Goal: Information Seeking & Learning: Learn about a topic

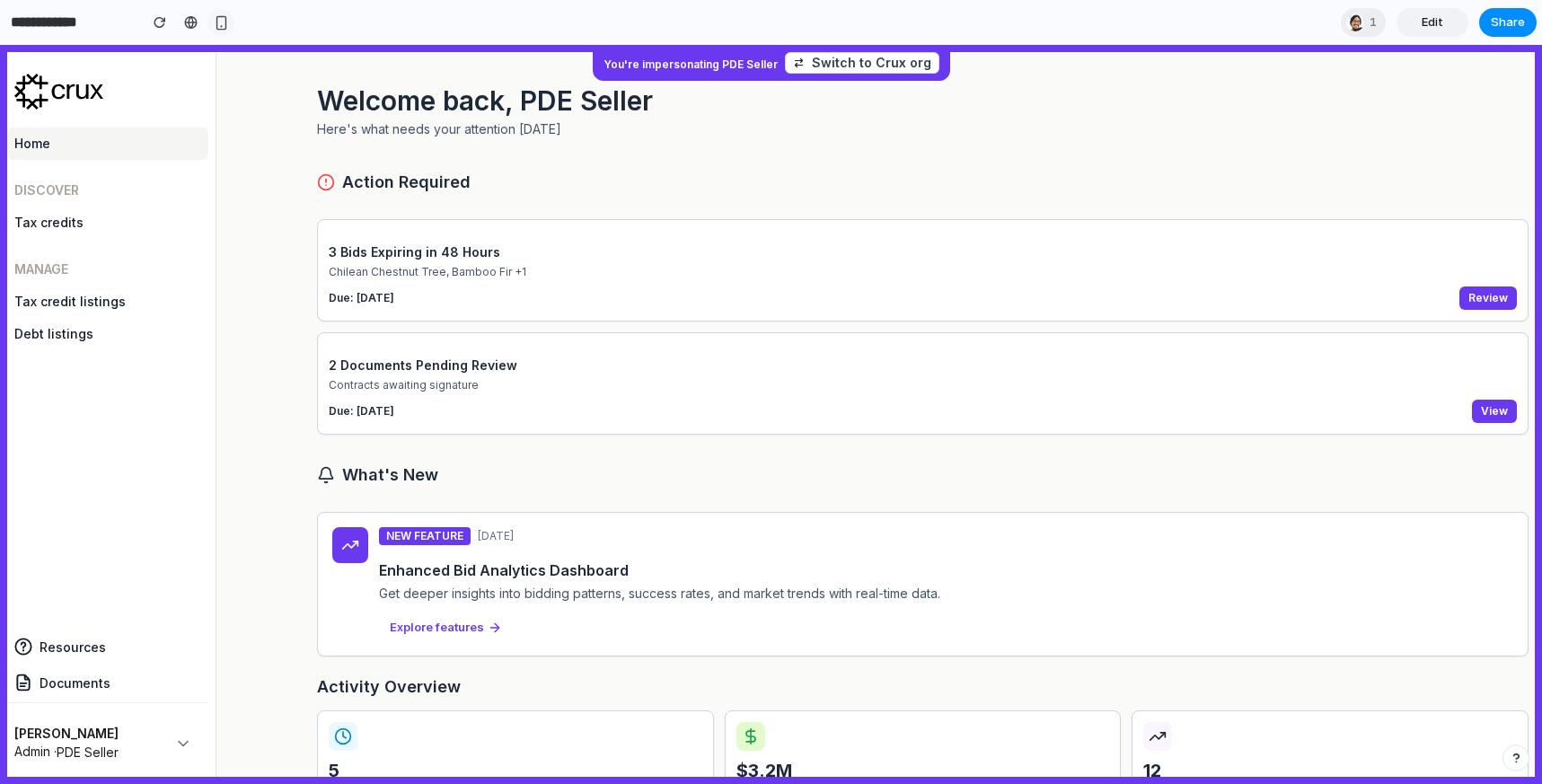
click at [218, 13] on button "button" at bounding box center [221, 22] width 27 height 27
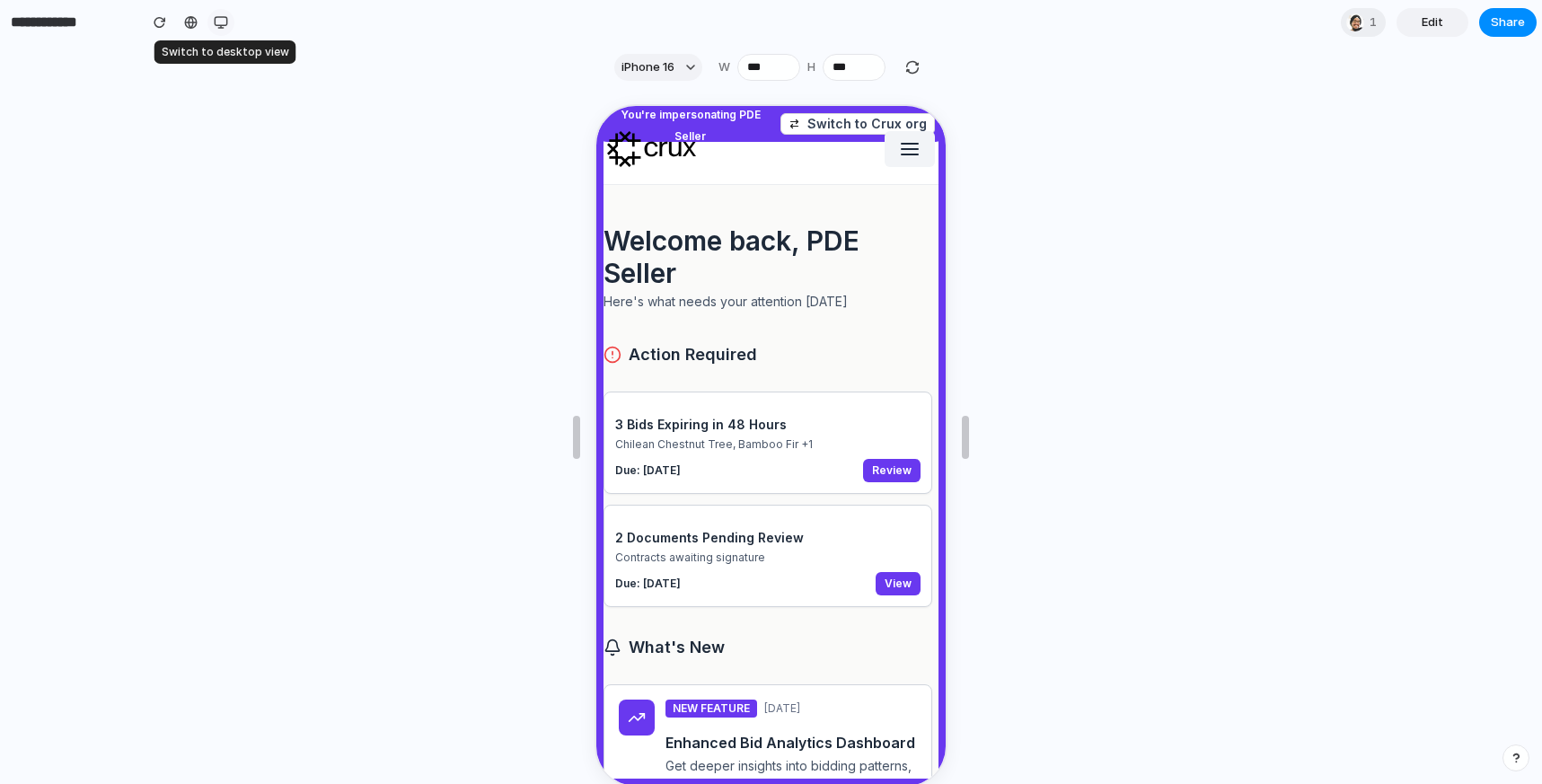
click at [225, 16] on div "button" at bounding box center [221, 22] width 14 height 14
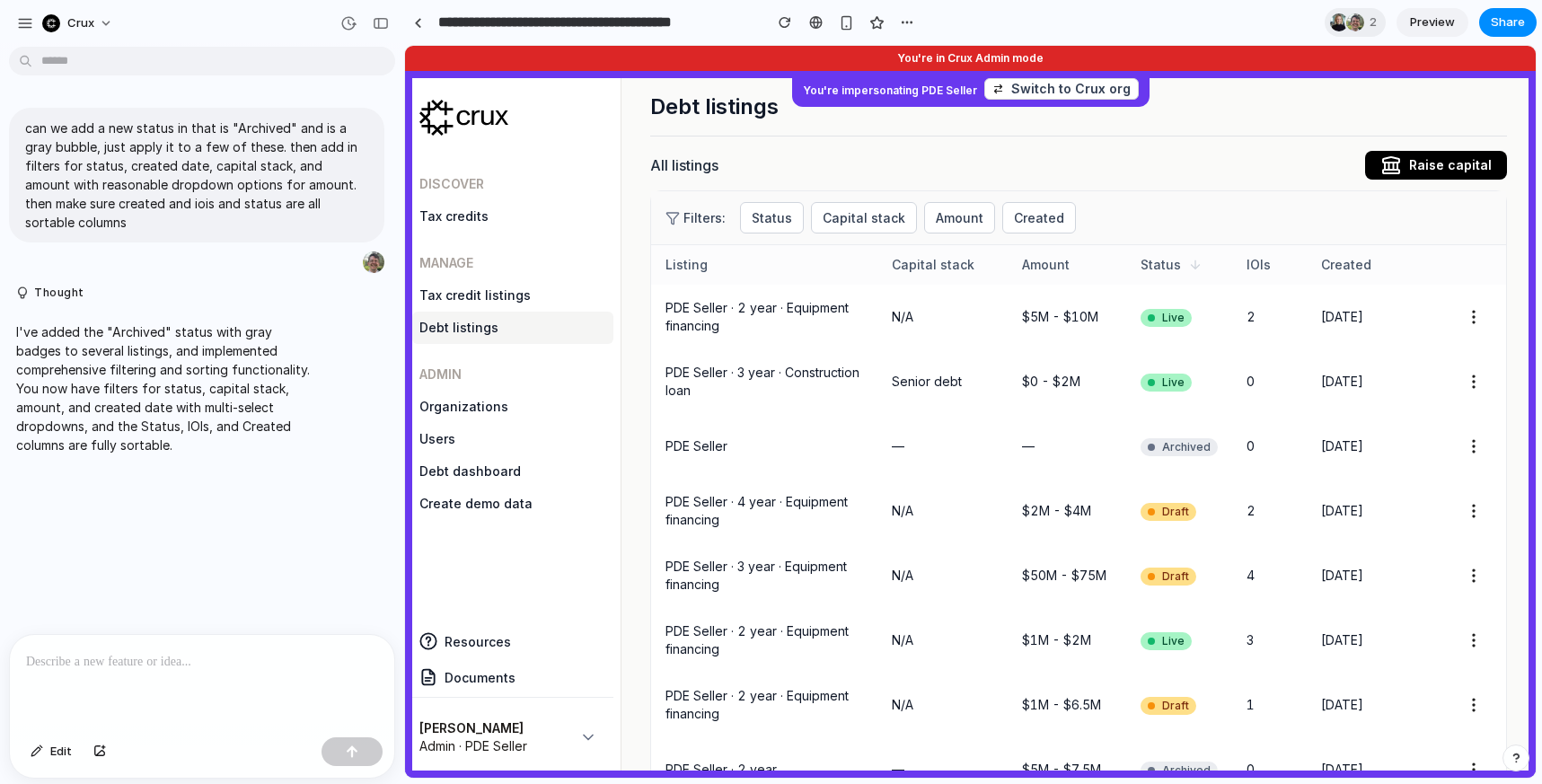
click at [1205, 267] on div "Status" at bounding box center [1178, 264] width 77 height 18
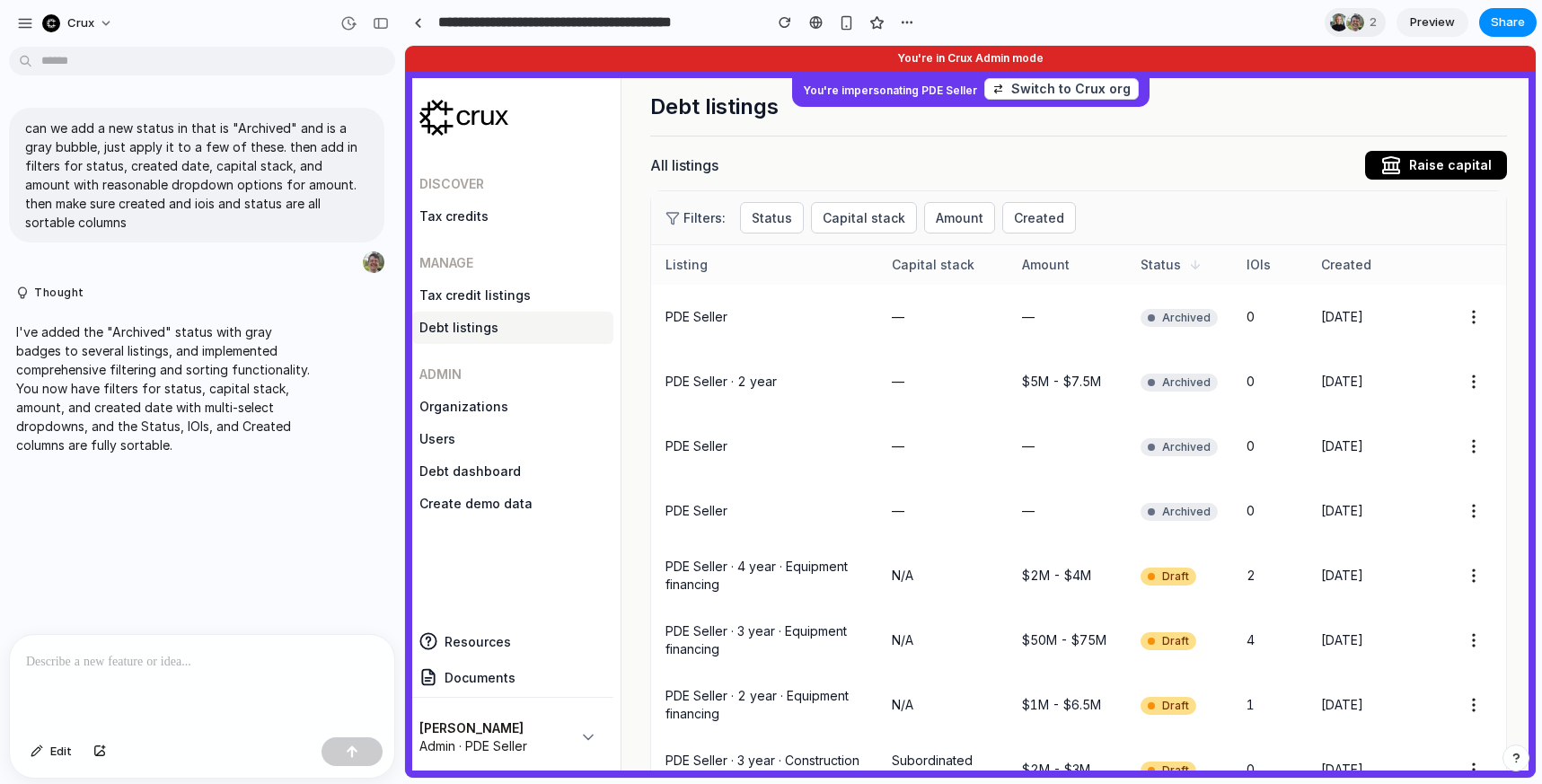
click at [1203, 266] on div "Status" at bounding box center [1178, 264] width 77 height 18
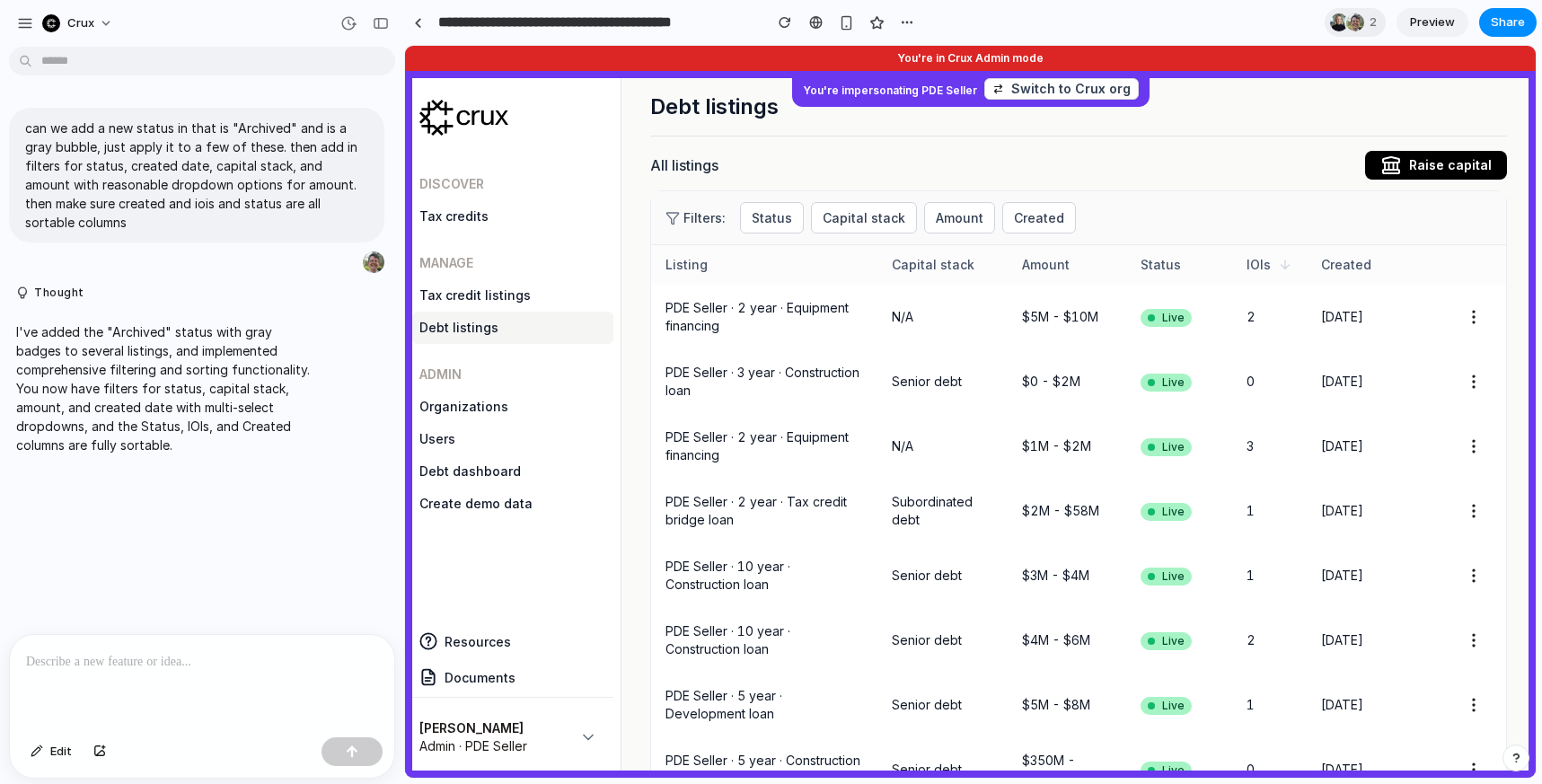
click at [1288, 264] on icon at bounding box center [1285, 264] width 14 height 14
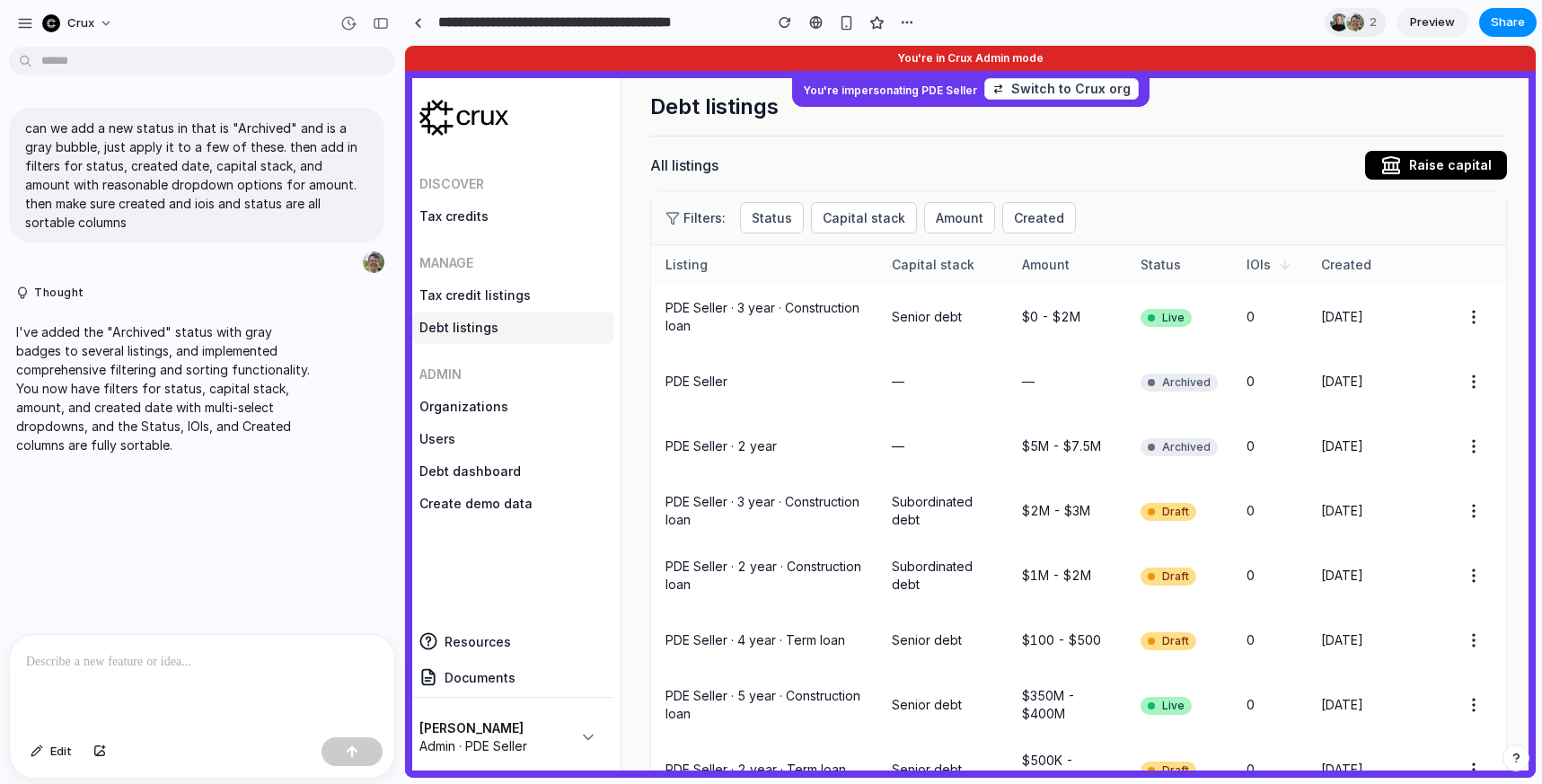
click at [1288, 264] on icon at bounding box center [1285, 264] width 14 height 14
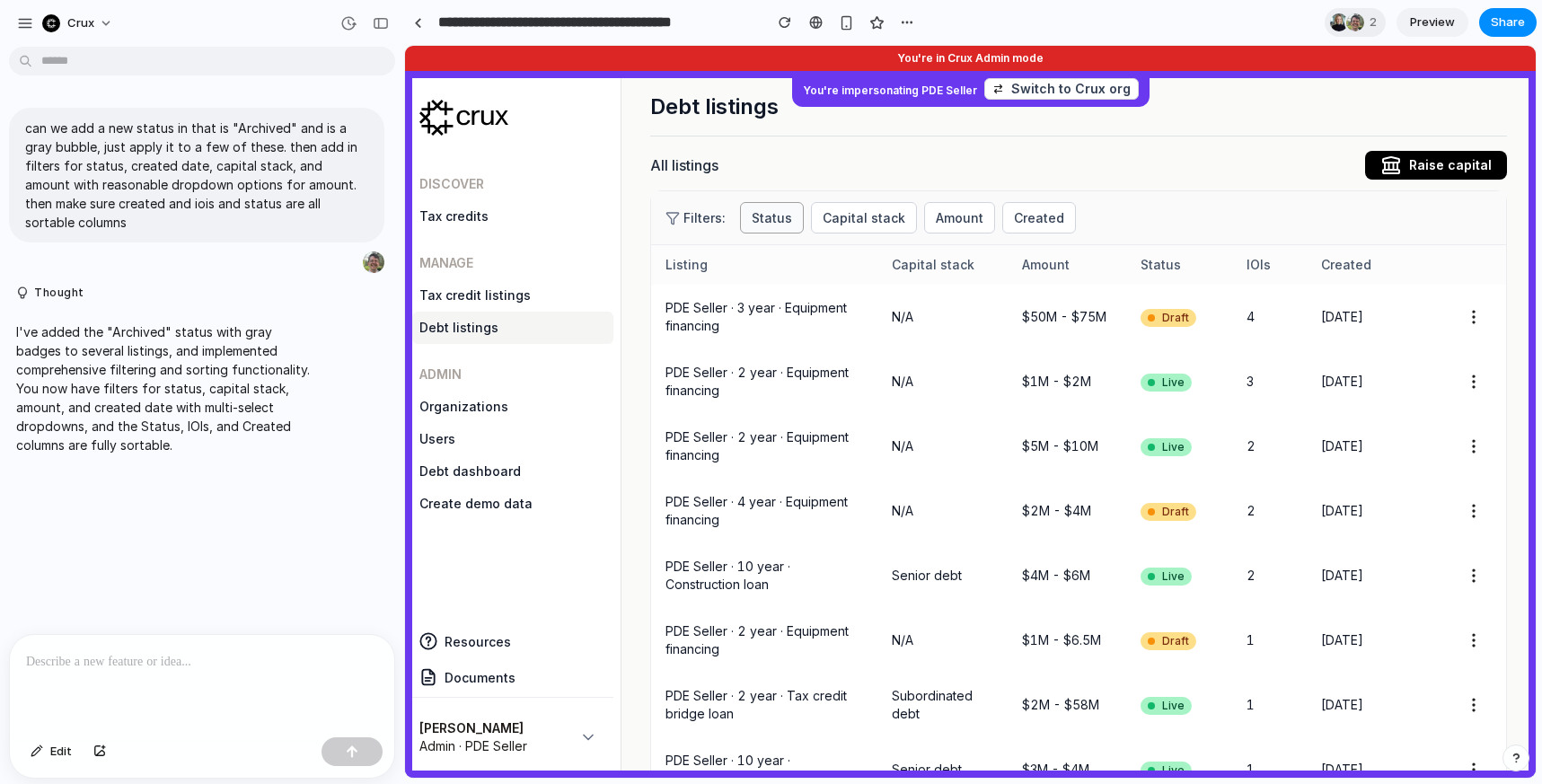
click at [760, 228] on button "Status" at bounding box center [771, 217] width 64 height 32
click at [775, 217] on div "Live Draft Archived" at bounding box center [970, 411] width 1130 height 732
click at [831, 216] on button "Capital stack" at bounding box center [864, 217] width 106 height 32
click at [862, 211] on div "Senior debt Subordinated debt N/A Not specified" at bounding box center [970, 411] width 1130 height 732
click at [928, 212] on button "Amount" at bounding box center [960, 217] width 71 height 32
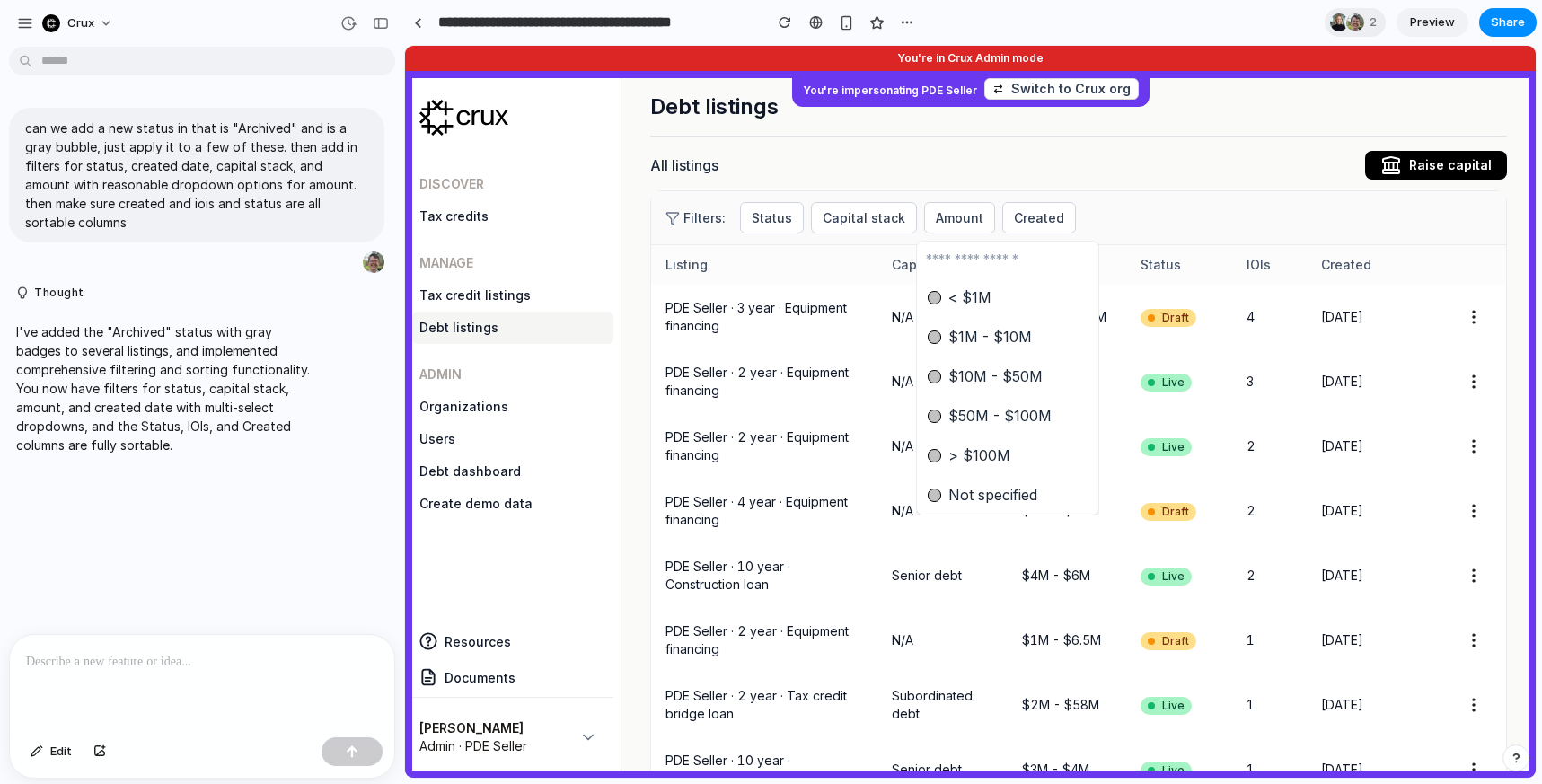
click at [949, 212] on div "< $1M $1M - $10M $10M - $50M $50M - $100M > $100M Not specified" at bounding box center [970, 411] width 1130 height 732
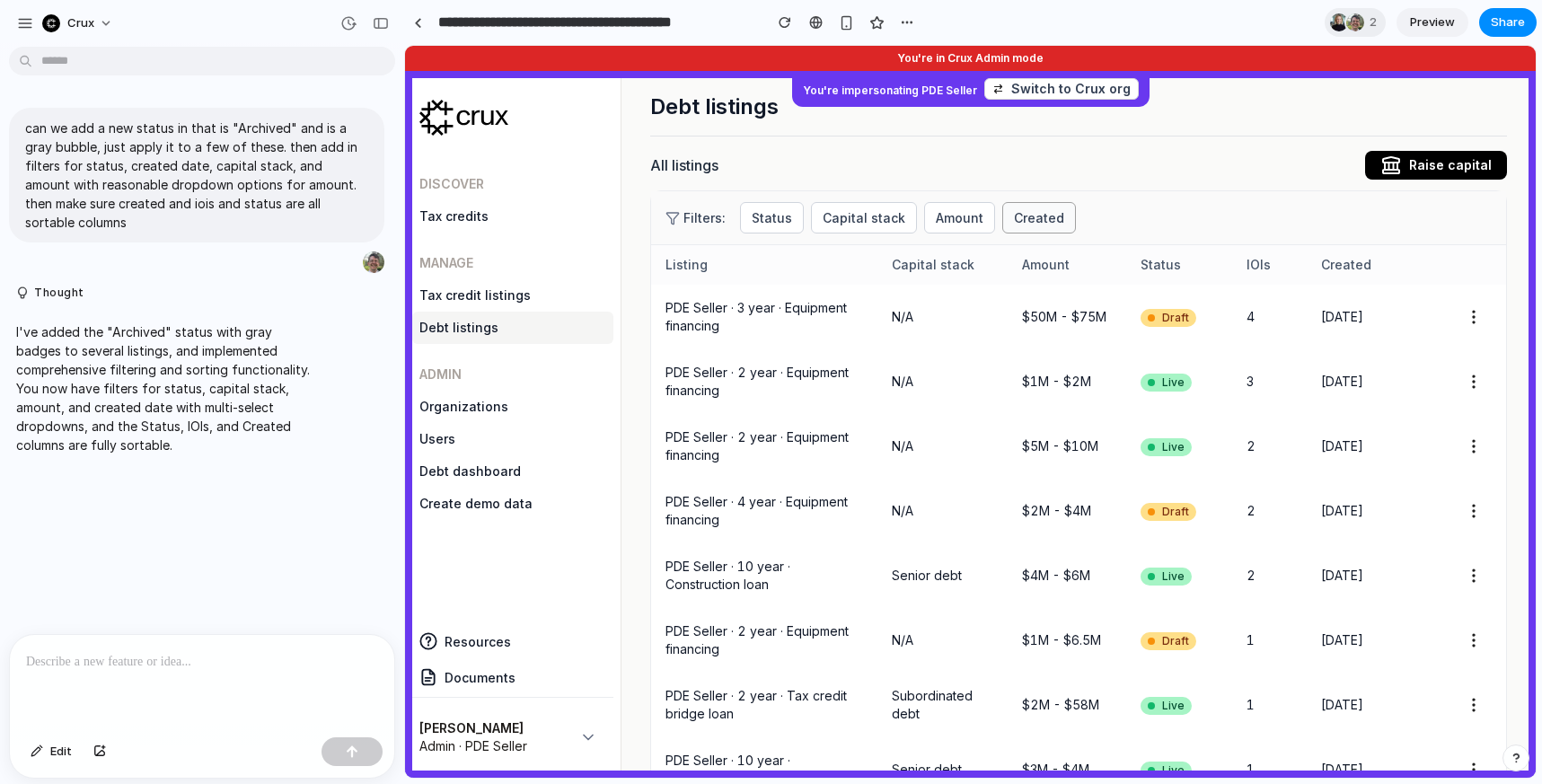
click at [1044, 215] on button "Created" at bounding box center [1039, 217] width 73 height 32
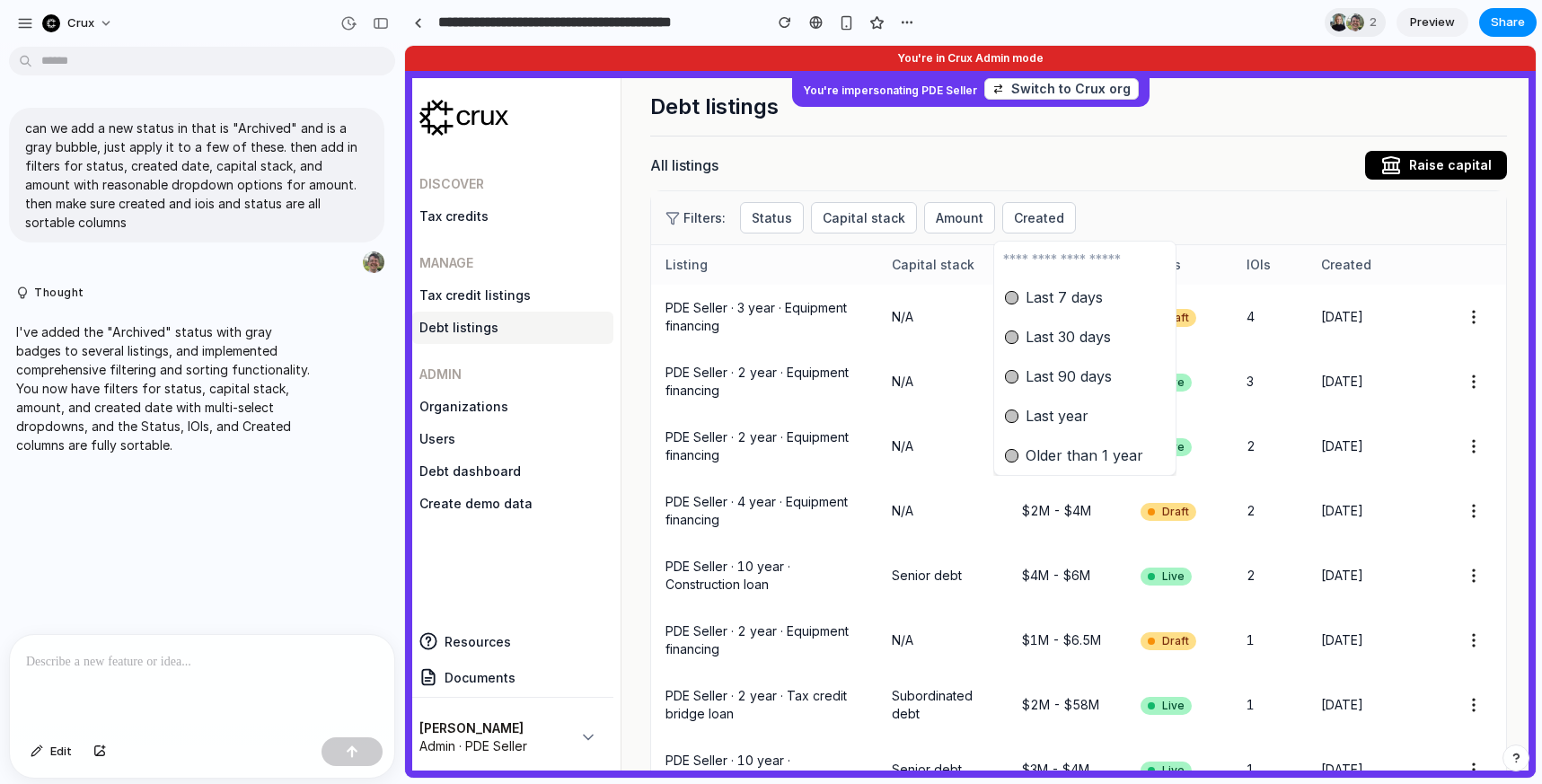
click at [1044, 215] on div "Last 7 days Last 30 days Last 90 days Last year Older than 1 year" at bounding box center [970, 411] width 1130 height 732
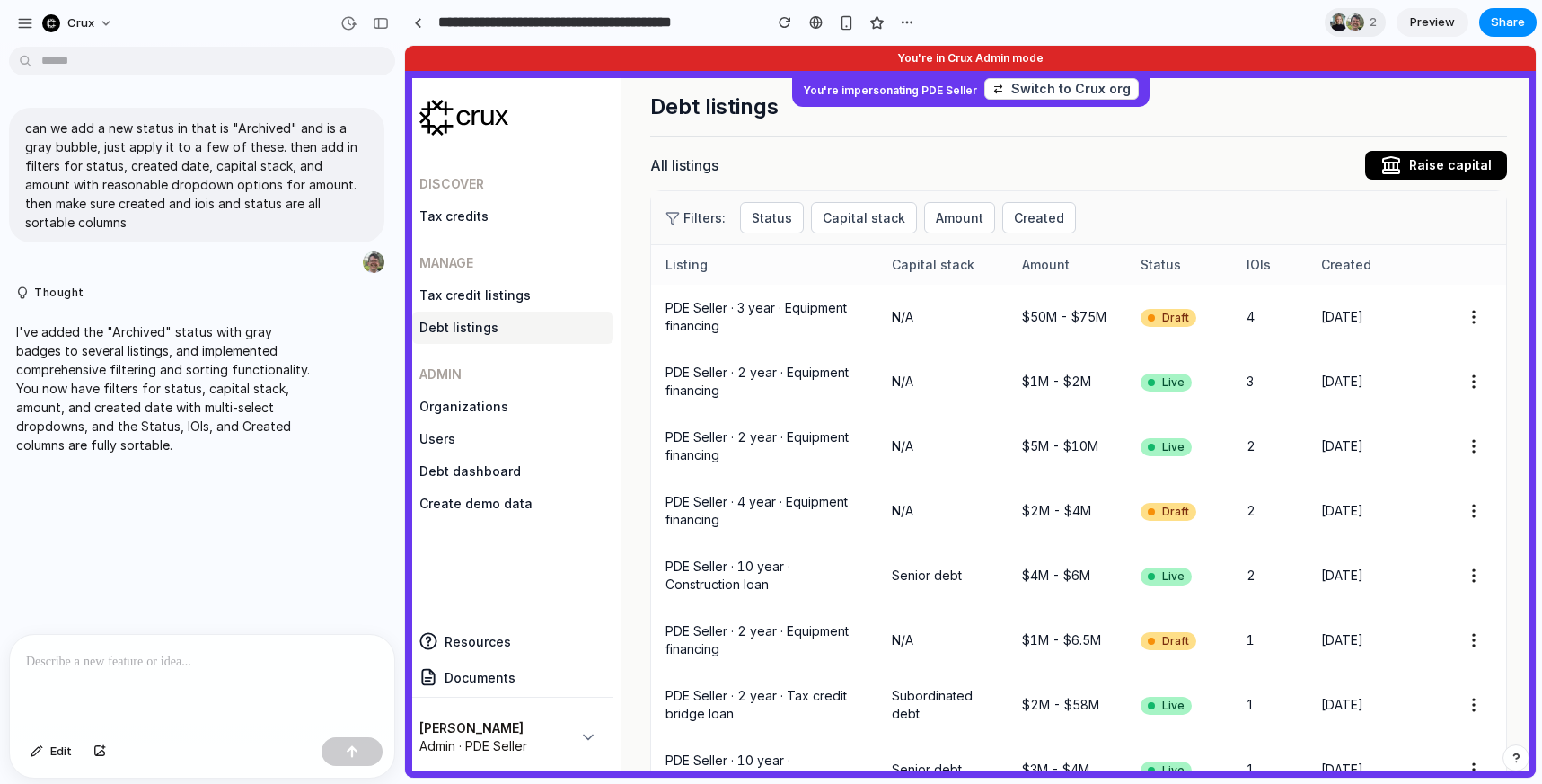
click at [778, 228] on button "Status" at bounding box center [771, 217] width 64 height 32
click at [775, 221] on div "Live Draft Archived" at bounding box center [970, 411] width 1130 height 732
click at [848, 221] on button "Capital stack" at bounding box center [864, 217] width 106 height 32
click at [848, 221] on div "Senior debt Subordinated debt N/A Not specified" at bounding box center [970, 411] width 1130 height 732
click at [955, 221] on button "Amount" at bounding box center [960, 217] width 71 height 32
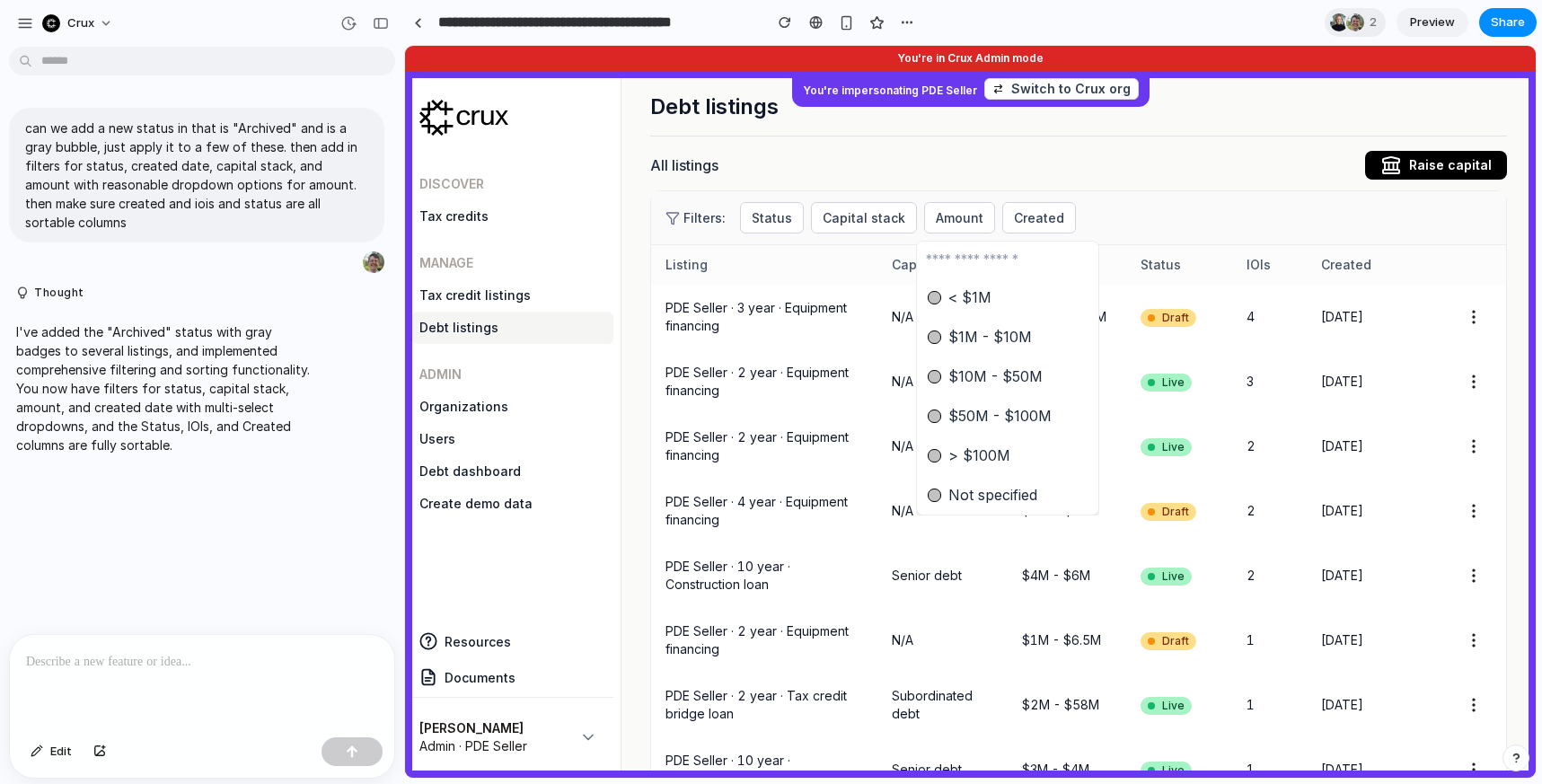
click at [970, 218] on div "< $1M $1M - $10M $10M - $50M $50M - $100M > $100M Not specified" at bounding box center [970, 411] width 1130 height 732
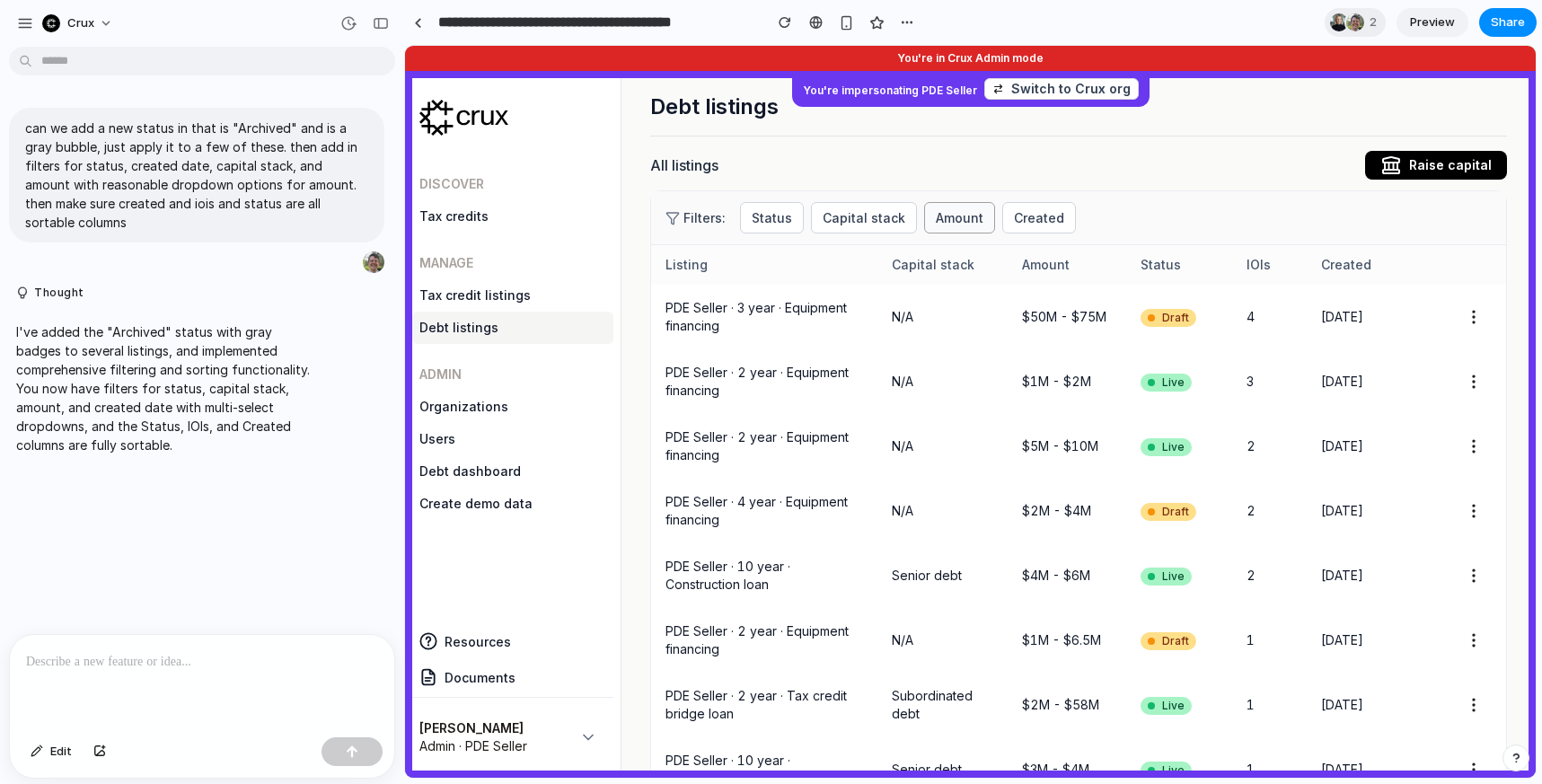
click at [1027, 218] on button "Created" at bounding box center [1039, 217] width 73 height 32
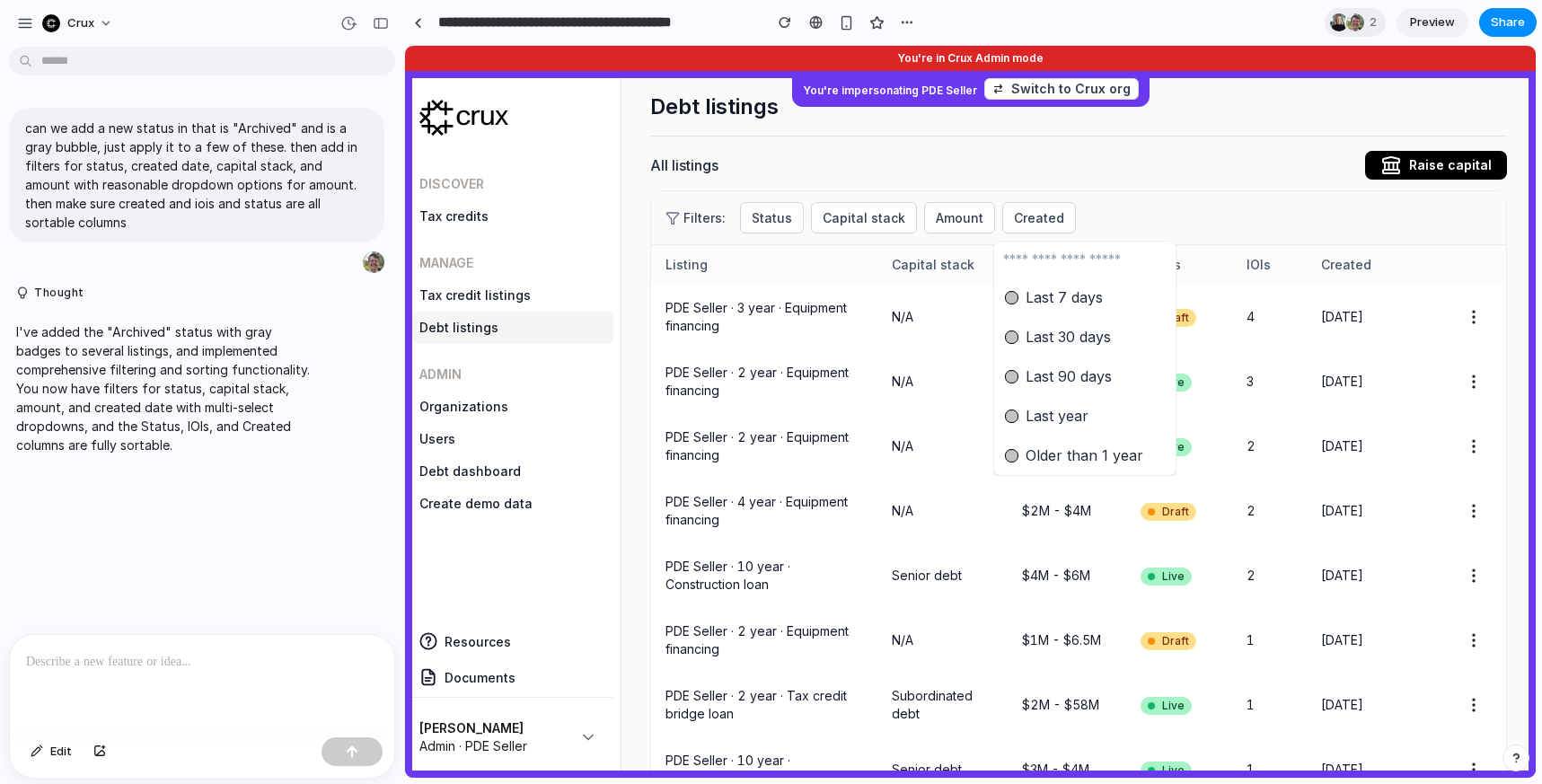
click at [1050, 215] on div "Last 7 days Last 30 days Last 90 days Last year Older than 1 year" at bounding box center [970, 411] width 1130 height 732
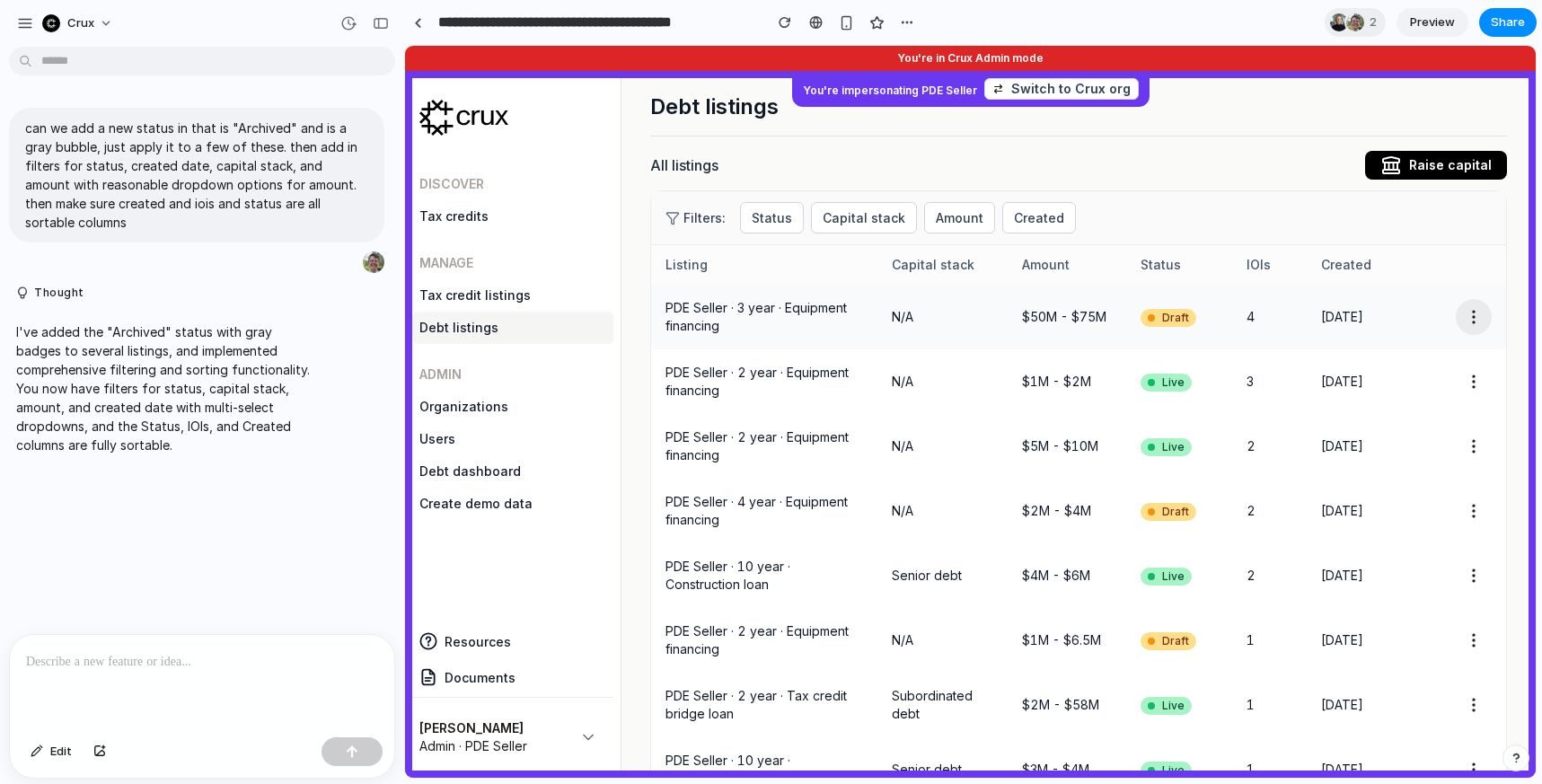
click at [1479, 317] on button "button" at bounding box center [1473, 316] width 36 height 36
click at [1483, 319] on button "button" at bounding box center [1473, 316] width 36 height 36
